Goal: Task Accomplishment & Management: Manage account settings

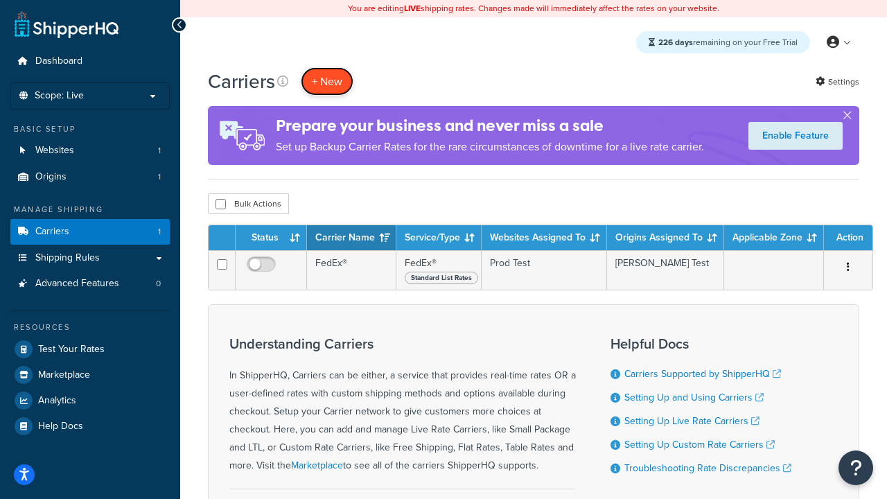
click at [327, 81] on button "+ New" at bounding box center [327, 81] width 53 height 28
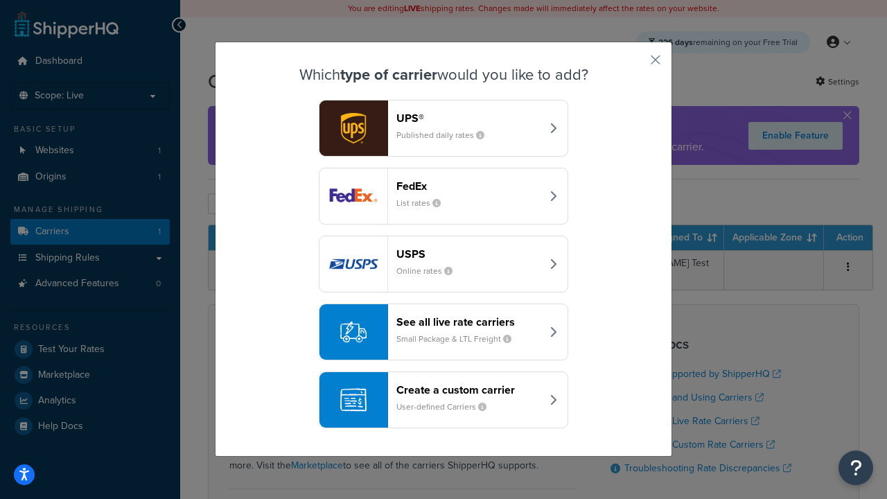
click at [468, 186] on header "FedEx" at bounding box center [468, 185] width 145 height 13
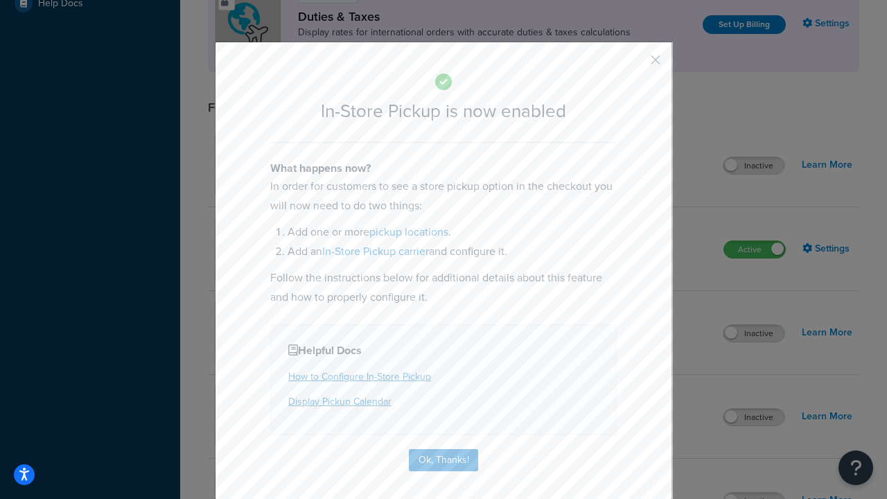
click at [634, 64] on button "button" at bounding box center [634, 64] width 3 height 3
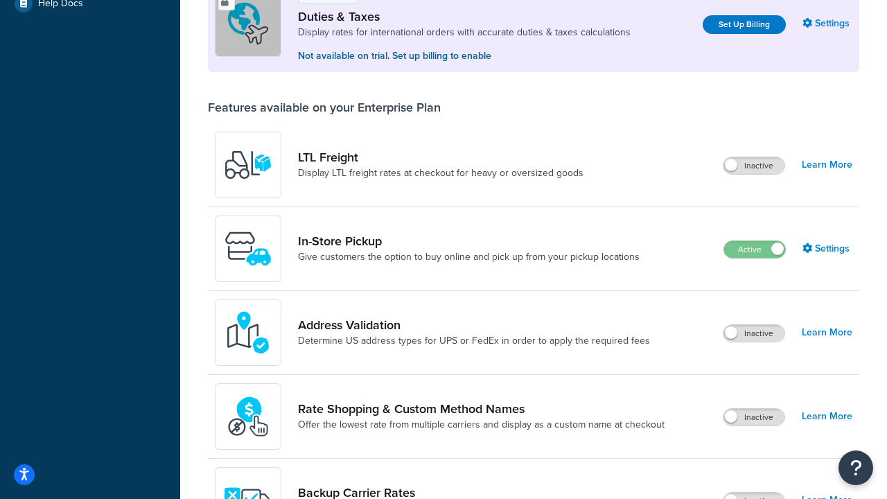
scroll to position [422, 0]
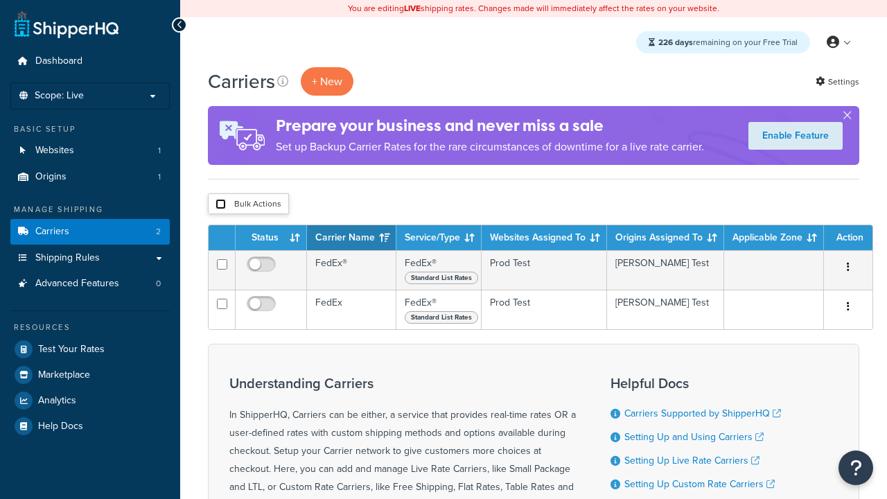
click at [220, 204] on input "checkbox" at bounding box center [220, 204] width 10 height 10
checkbox input "true"
click at [0, 0] on button "Delete" at bounding box center [0, 0] width 0 height 0
